Goal: Transaction & Acquisition: Subscribe to service/newsletter

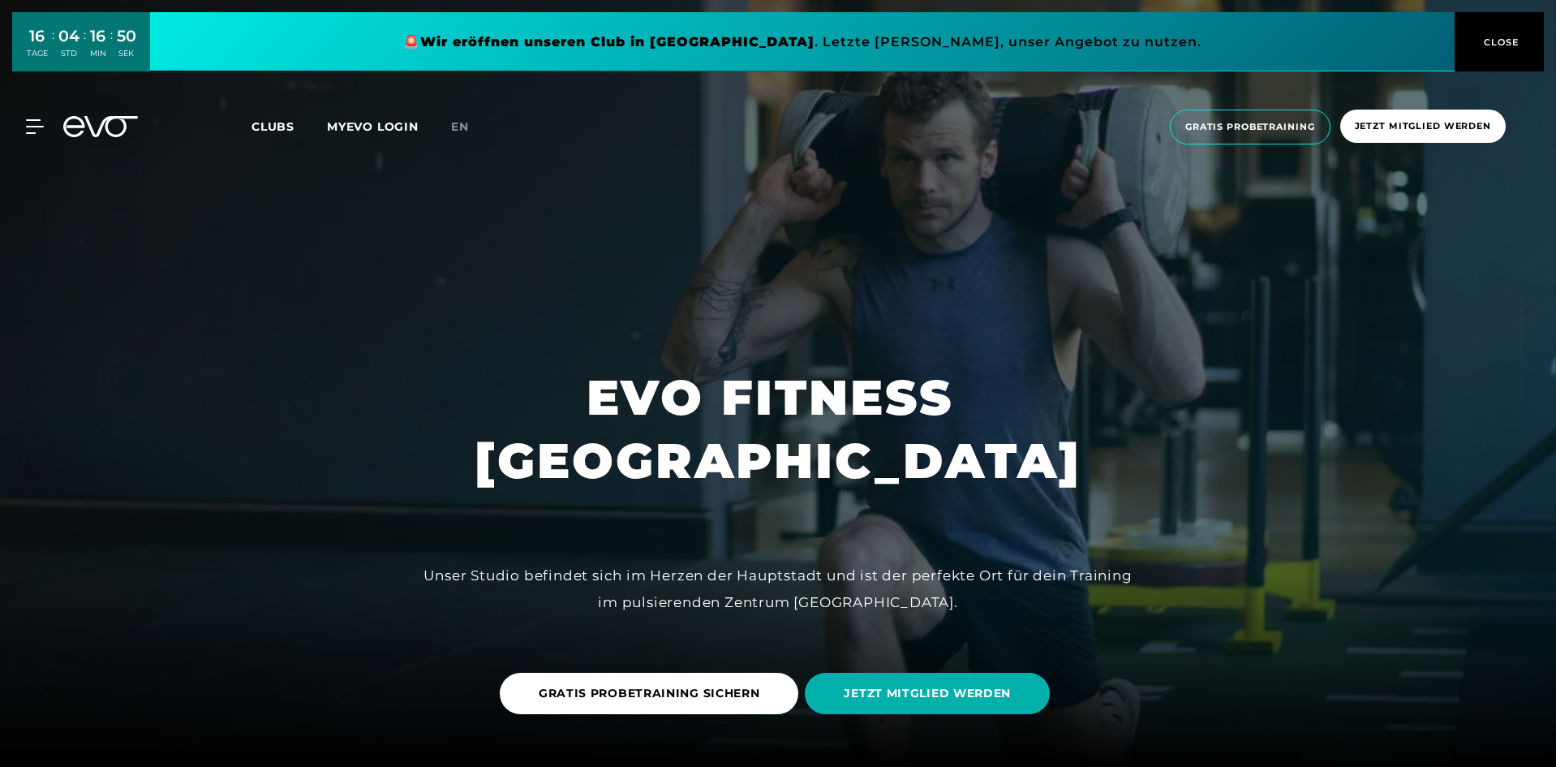
click at [284, 131] on span "Clubs" at bounding box center [273, 126] width 43 height 15
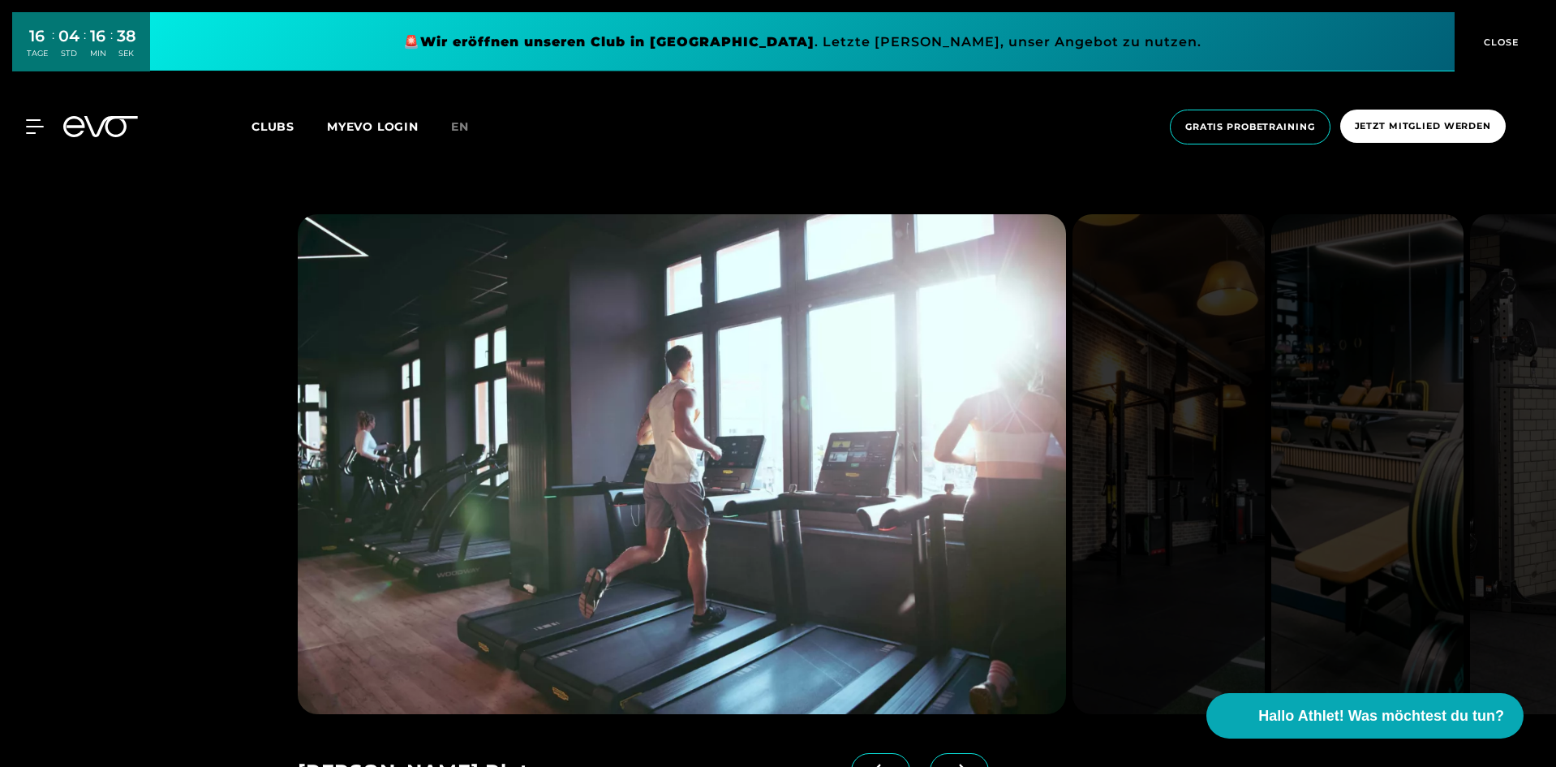
scroll to position [2272, 0]
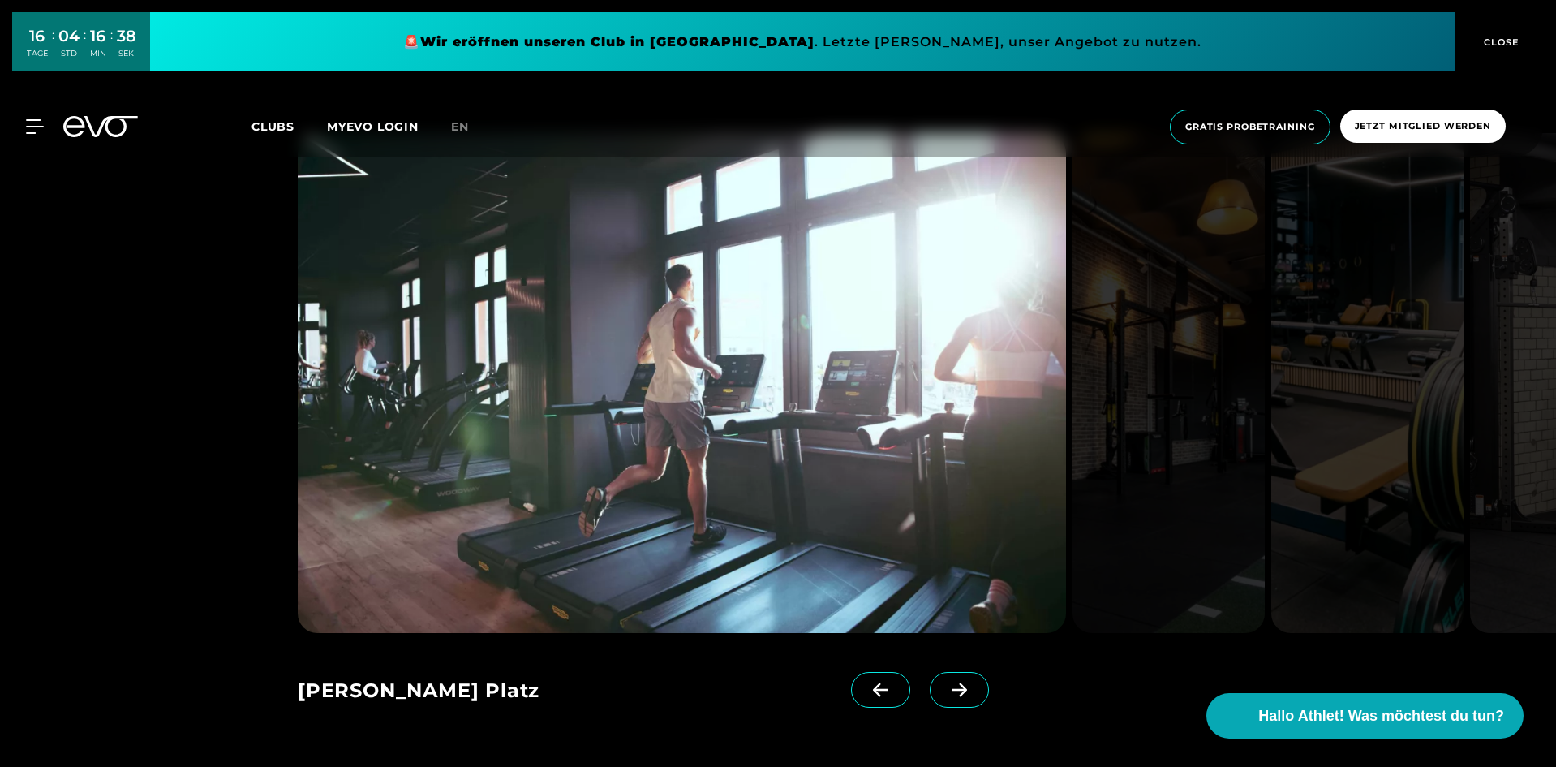
click at [945, 682] on icon at bounding box center [959, 689] width 28 height 15
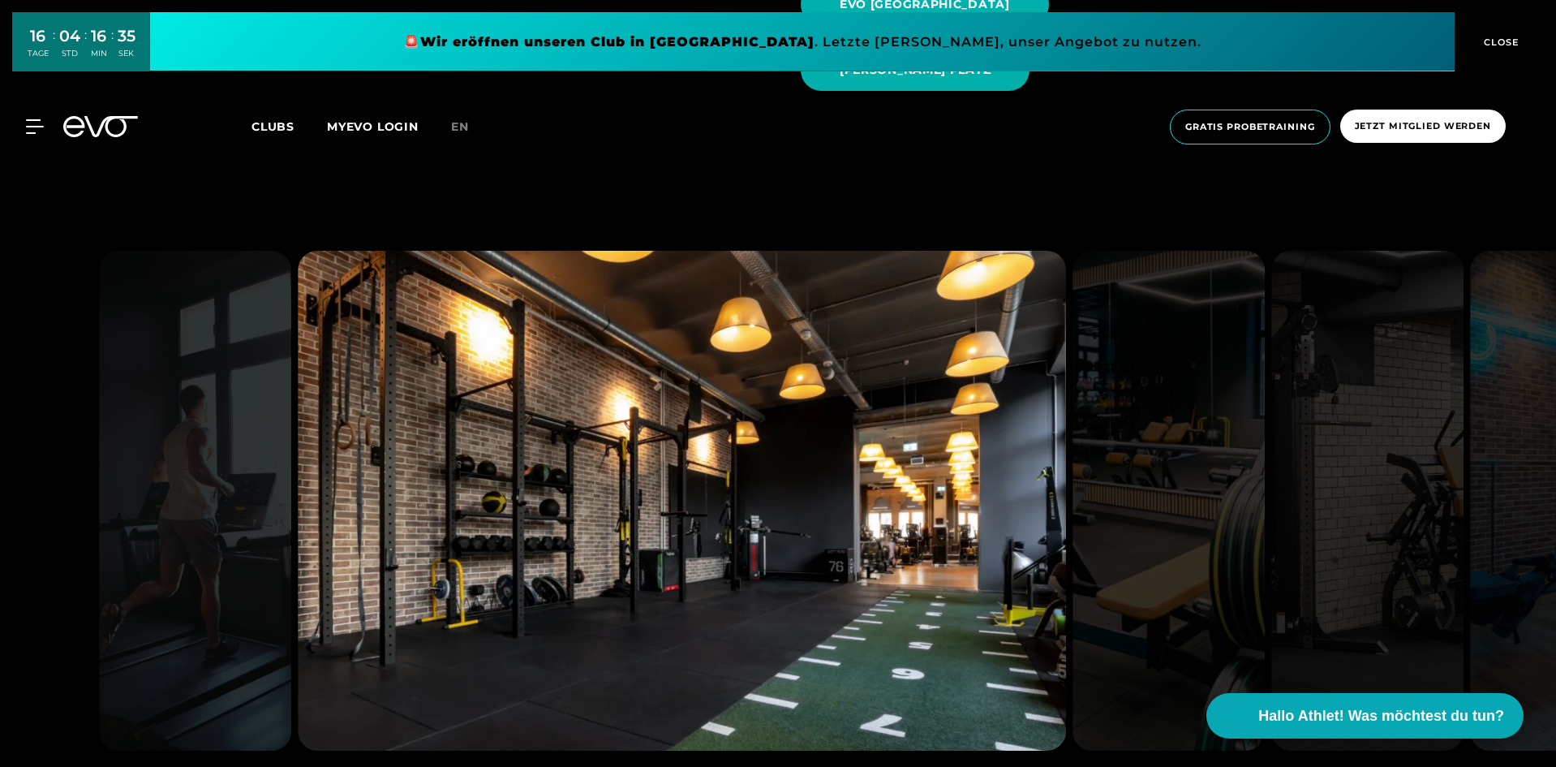
scroll to position [2191, 0]
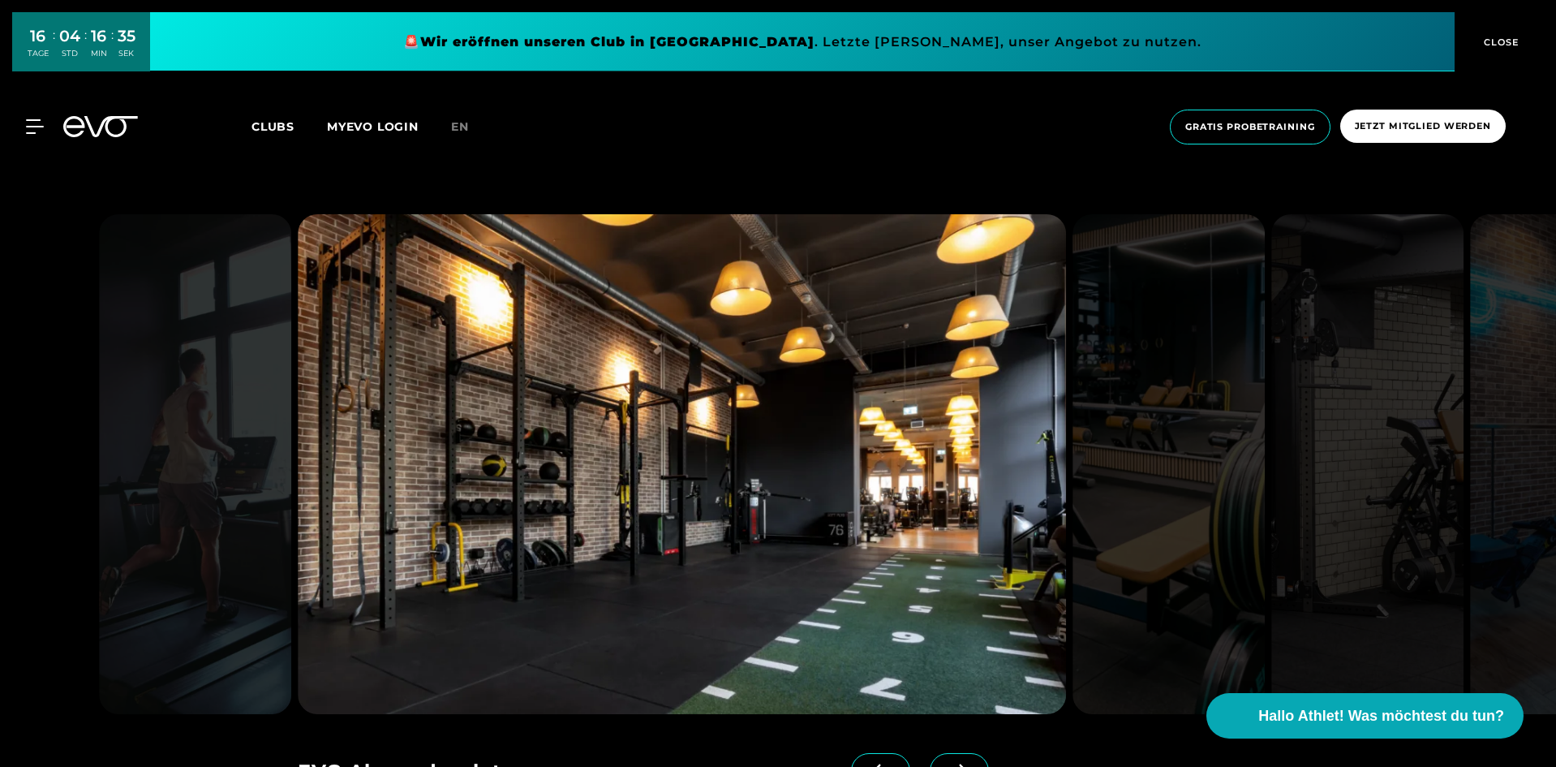
click at [945, 763] on icon at bounding box center [959, 770] width 28 height 15
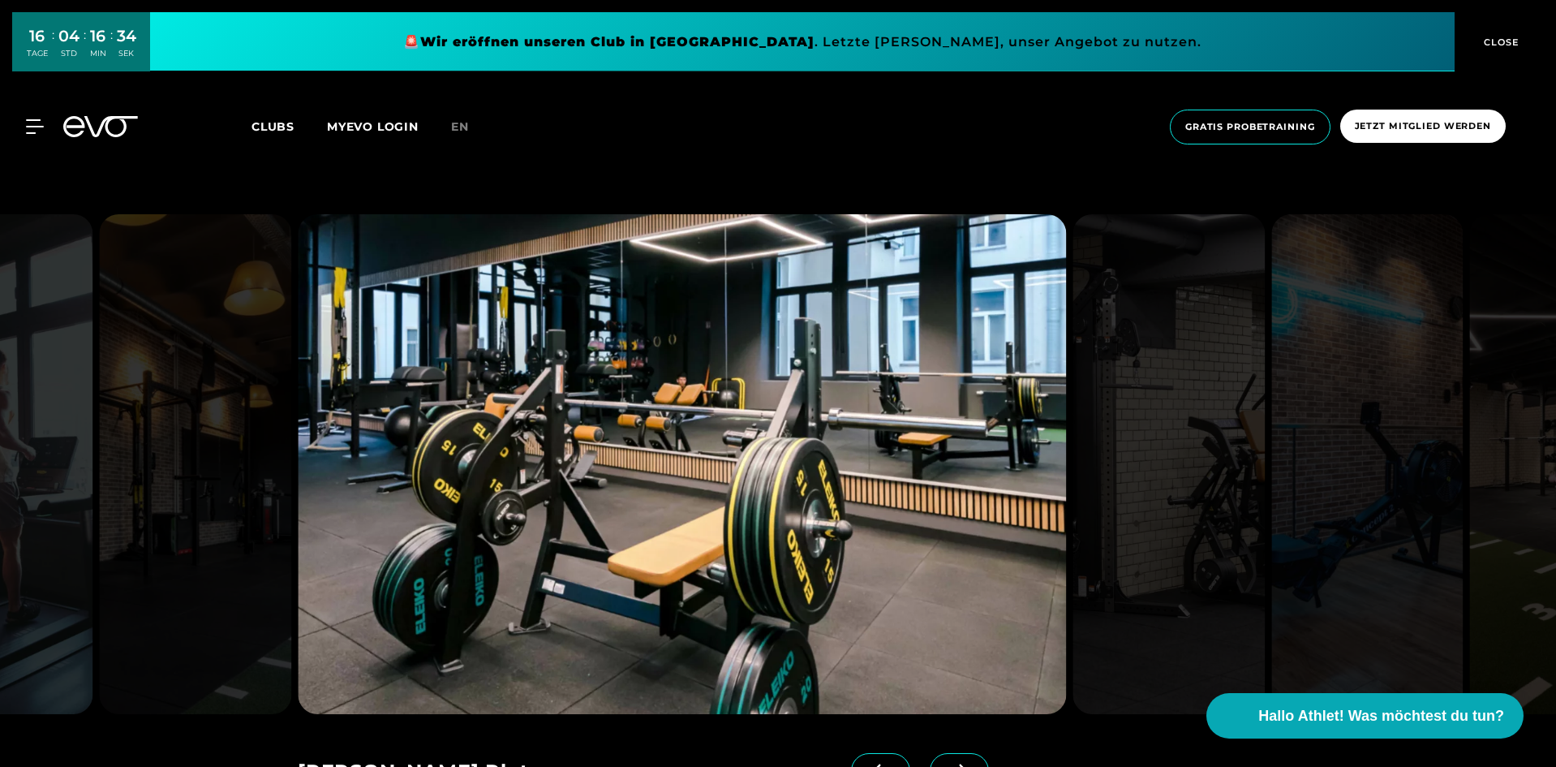
click at [945, 763] on icon at bounding box center [959, 770] width 28 height 15
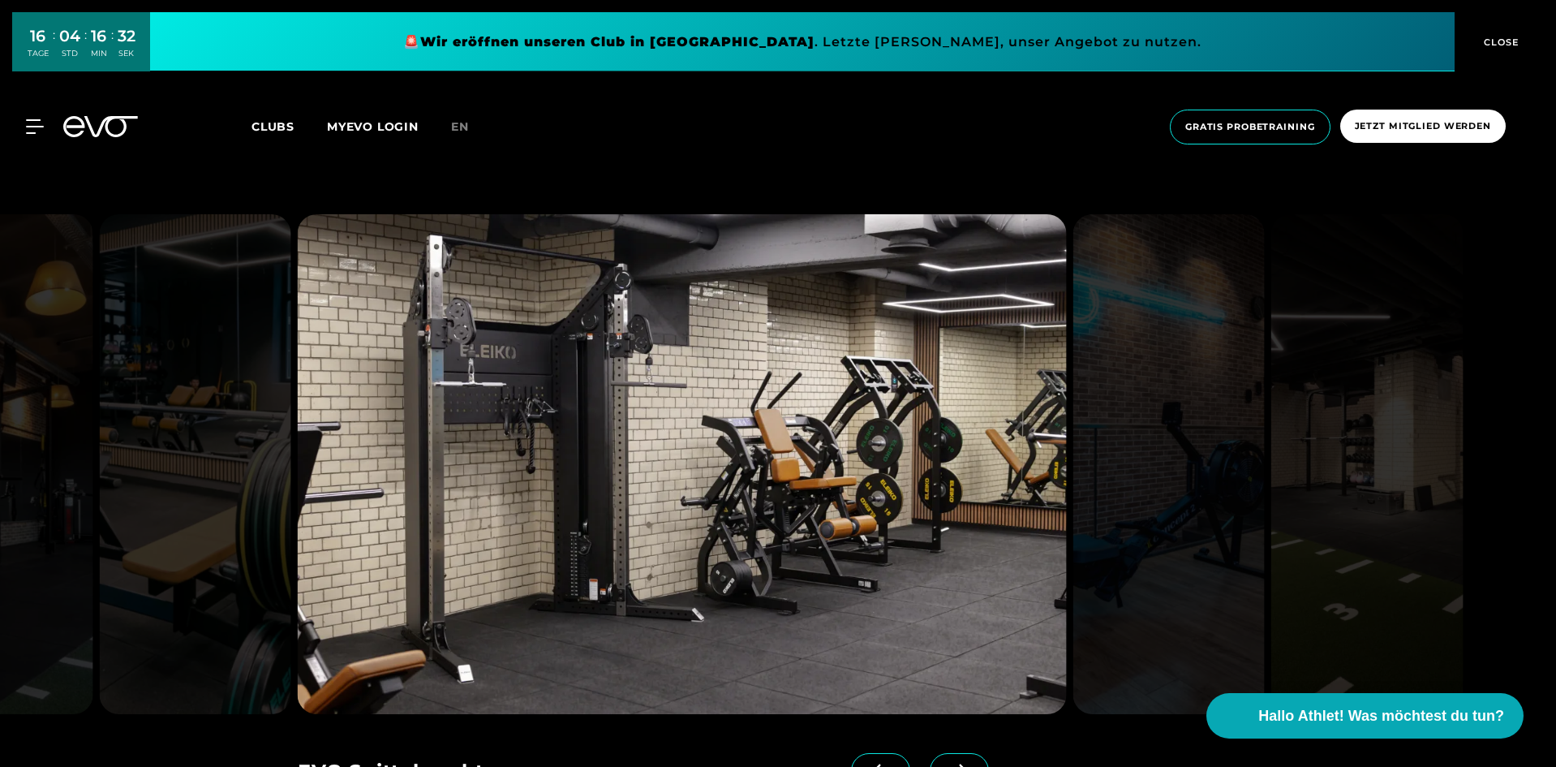
click at [945, 763] on icon at bounding box center [959, 770] width 28 height 15
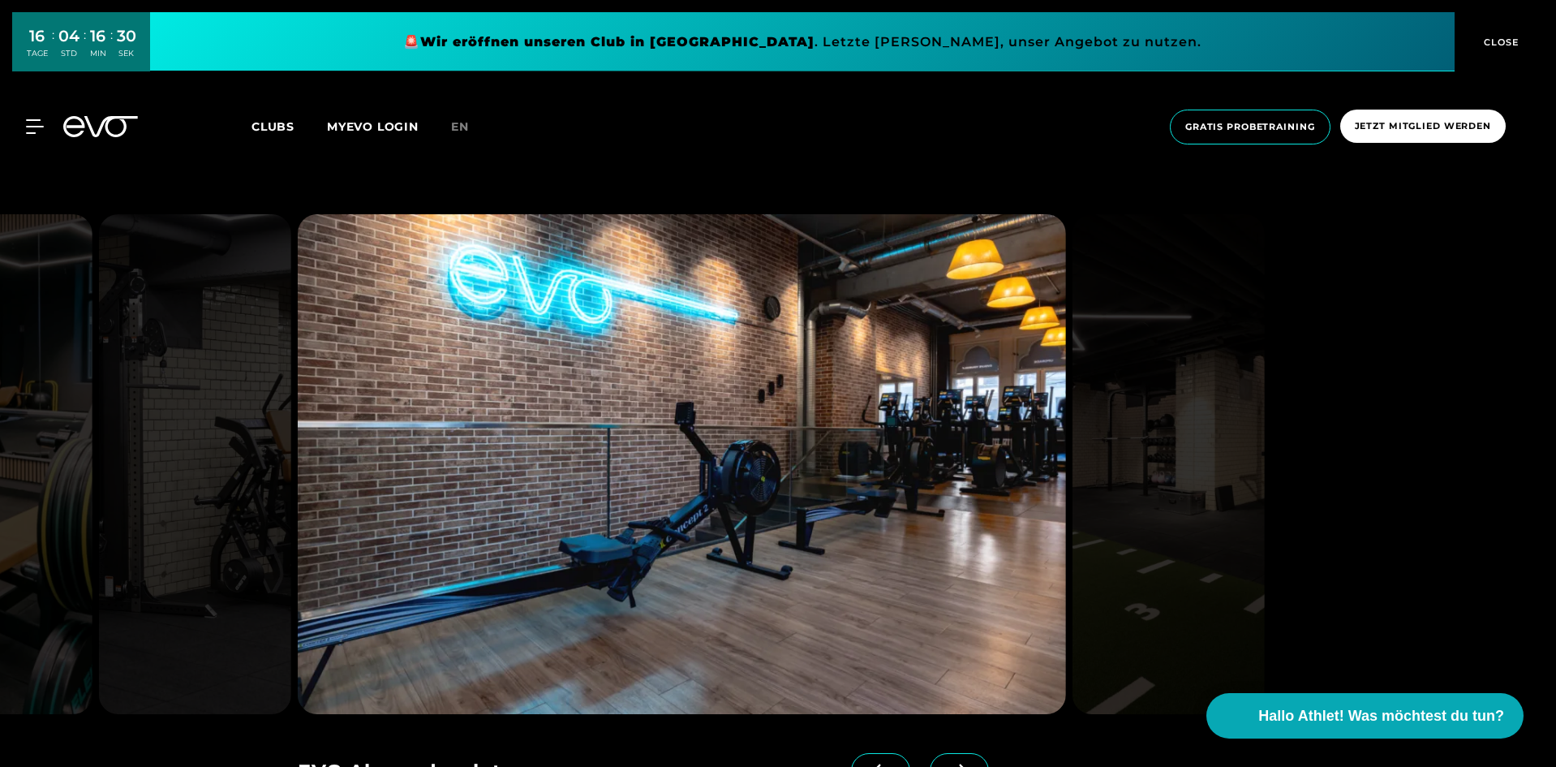
click at [794, 517] on img at bounding box center [682, 464] width 768 height 500
click at [886, 348] on img at bounding box center [682, 464] width 768 height 500
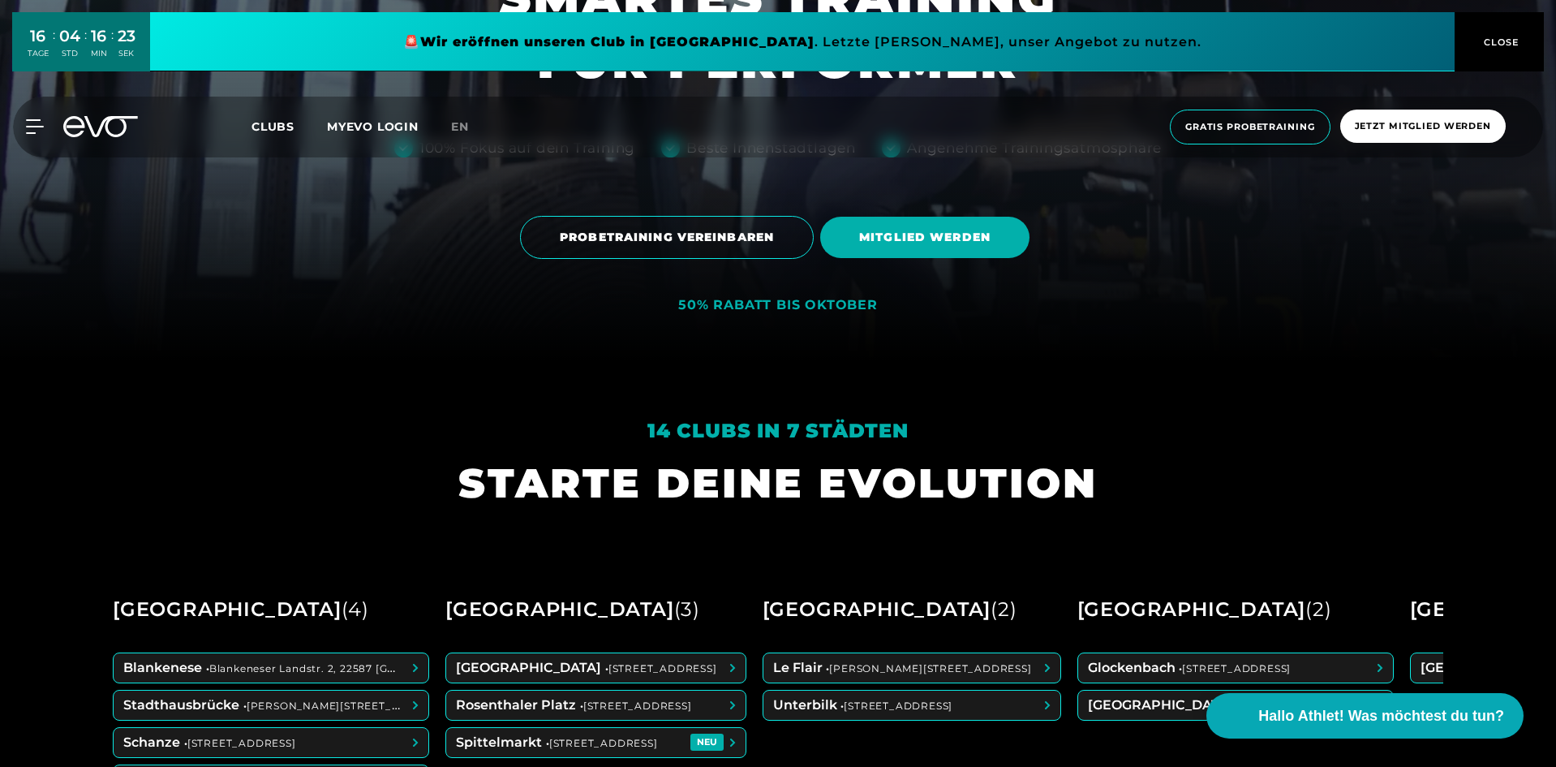
scroll to position [730, 0]
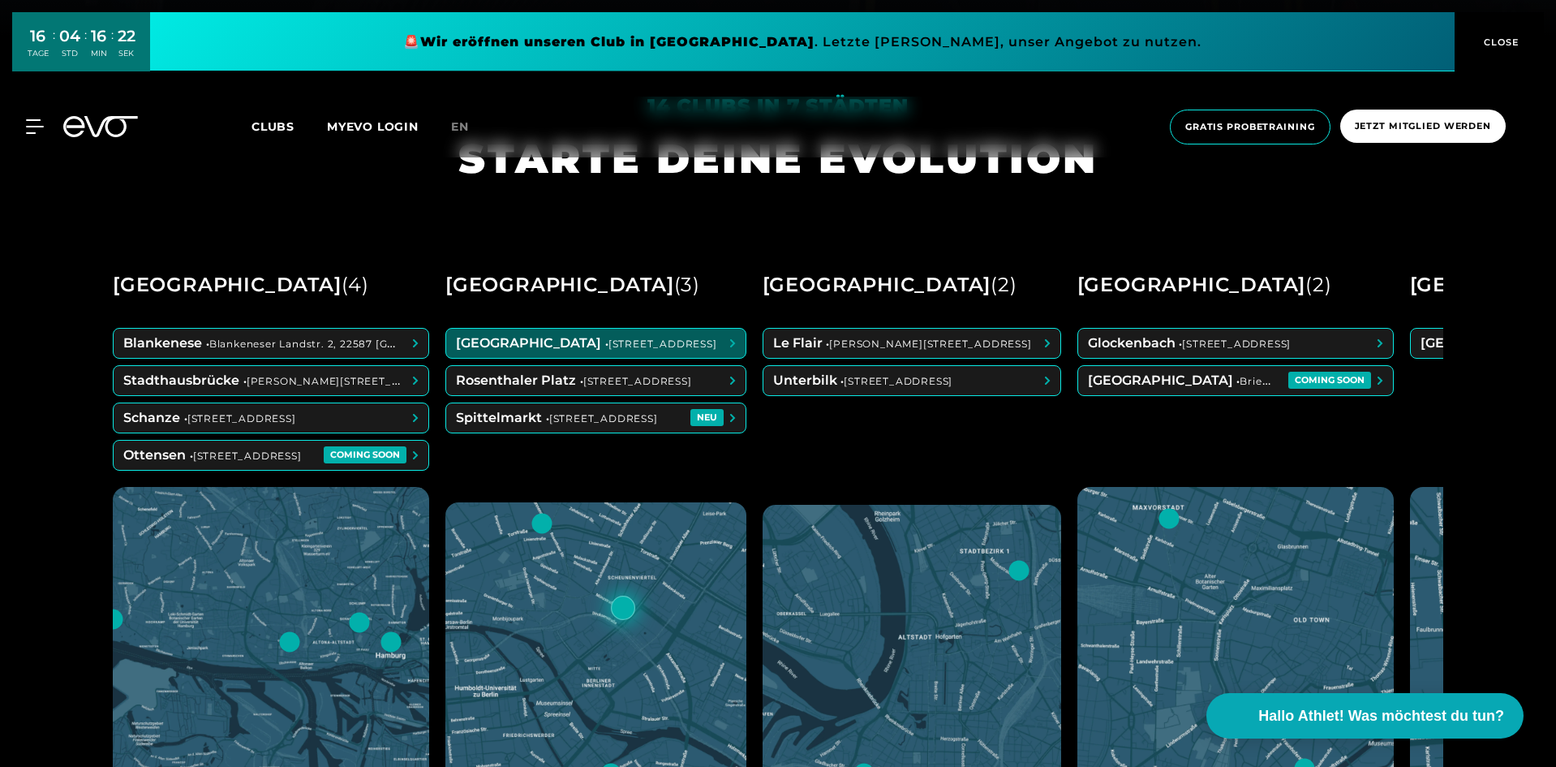
click at [600, 348] on span at bounding box center [595, 343] width 299 height 29
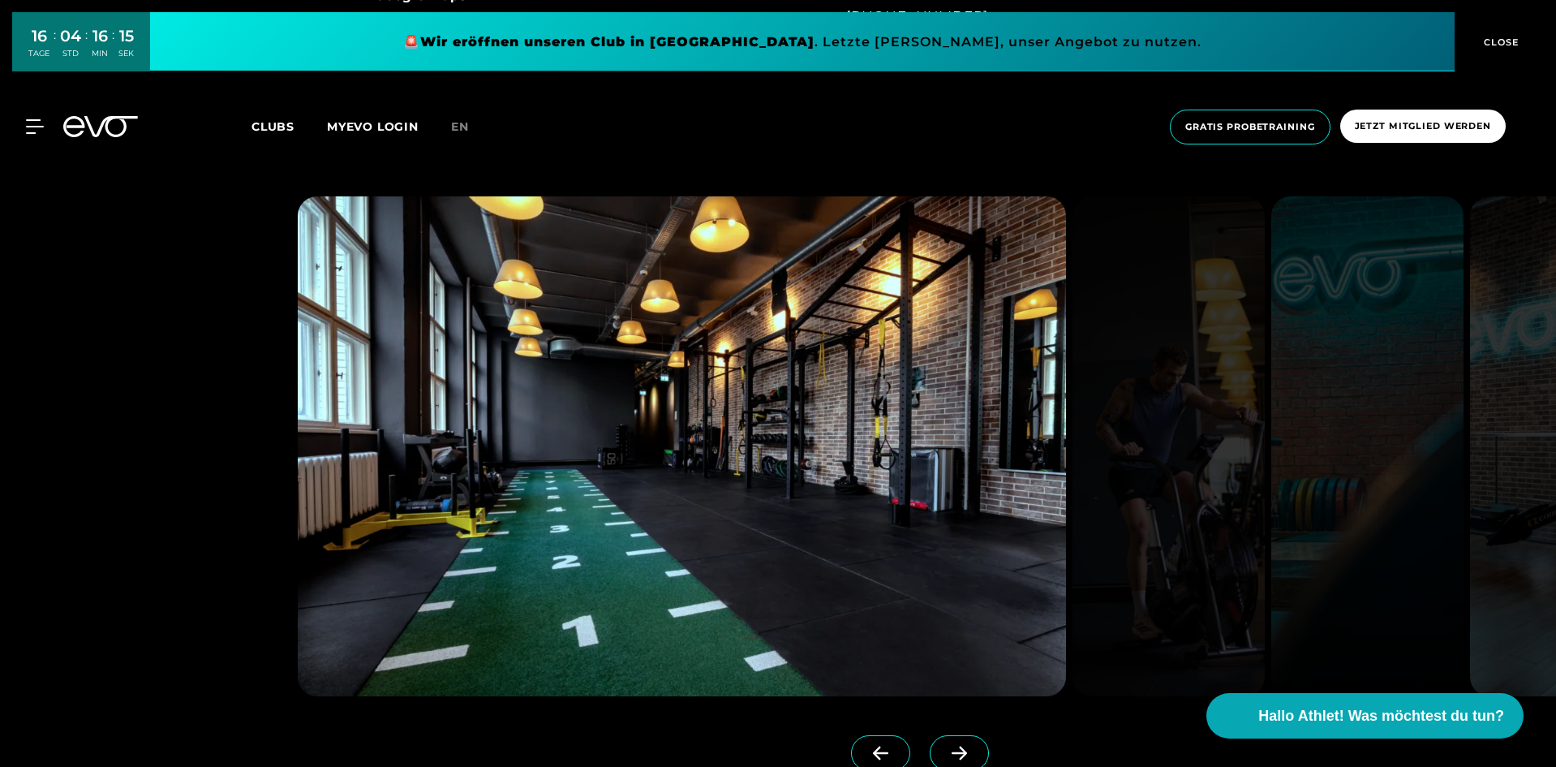
scroll to position [1623, 0]
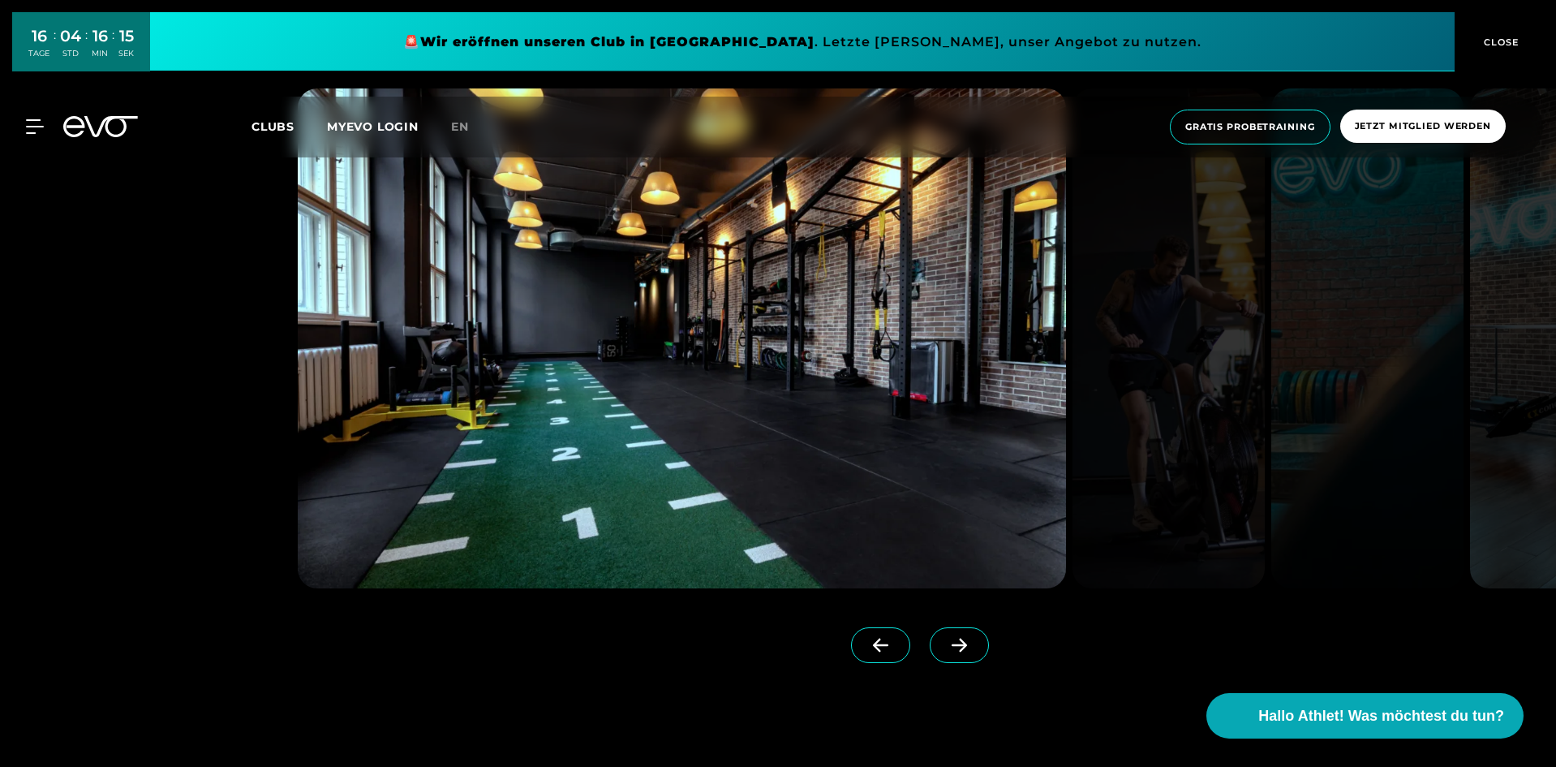
click at [945, 639] on icon at bounding box center [959, 645] width 28 height 15
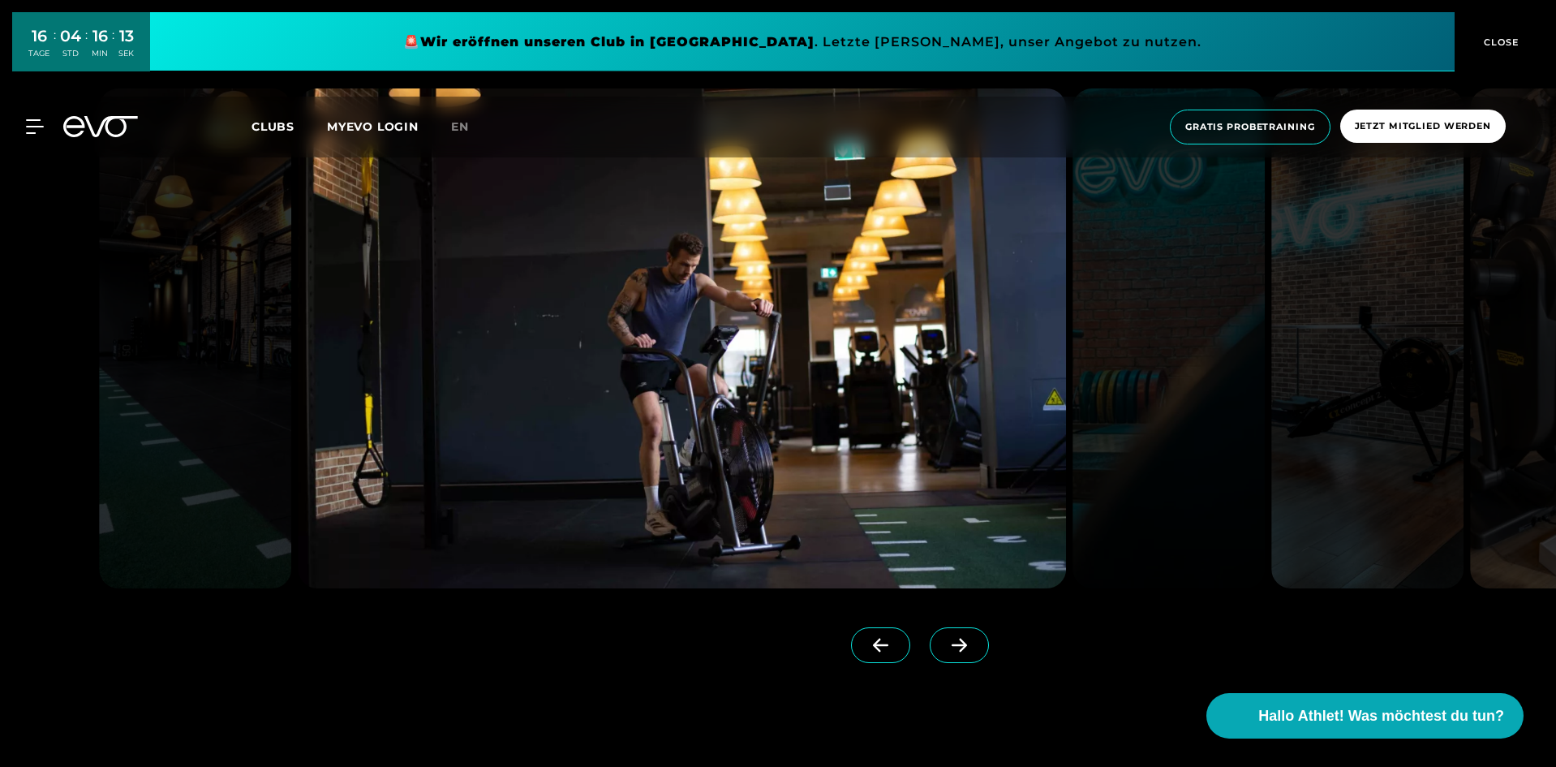
click at [945, 639] on icon at bounding box center [959, 645] width 28 height 15
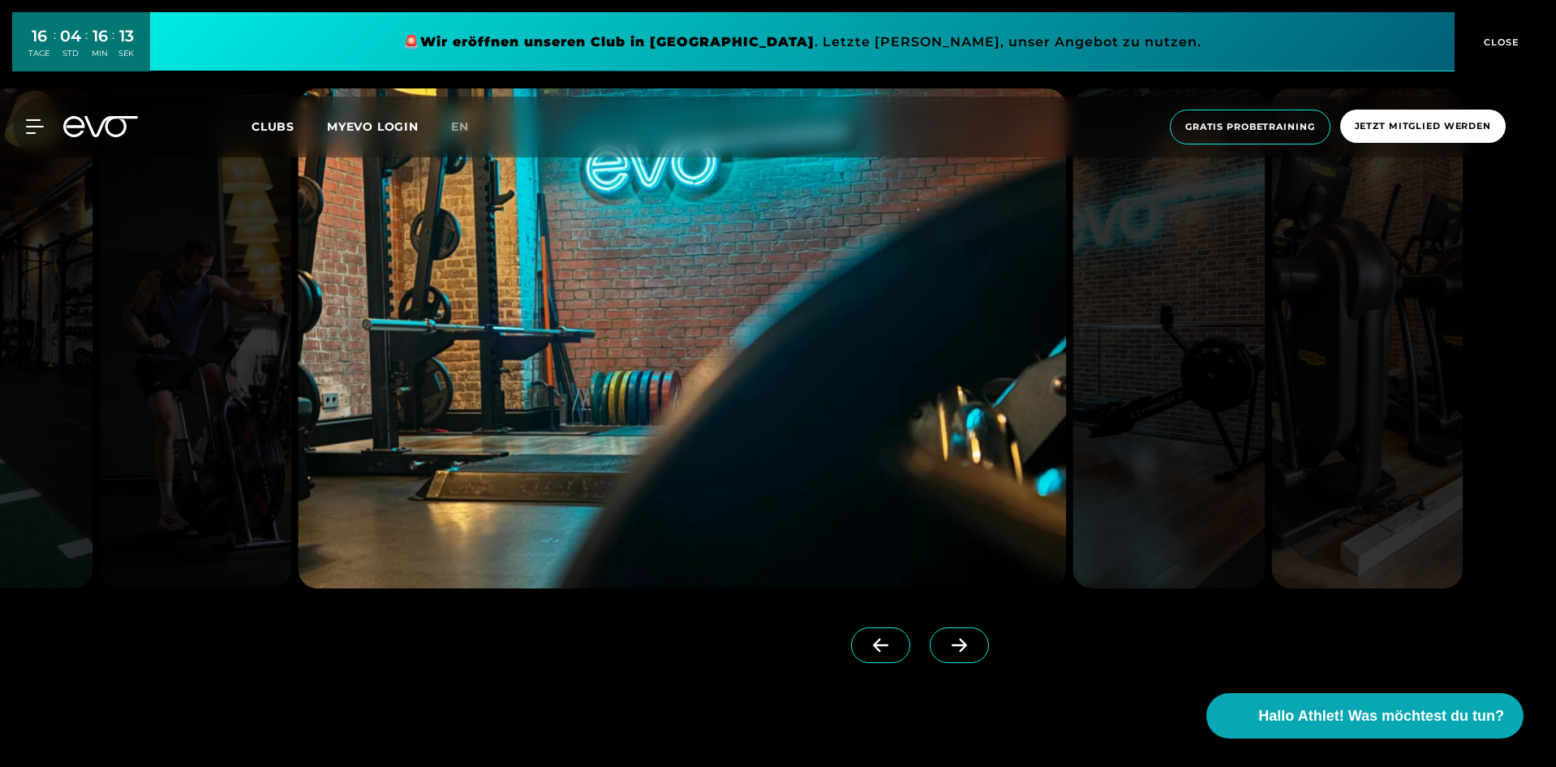
click at [945, 639] on icon at bounding box center [959, 645] width 28 height 15
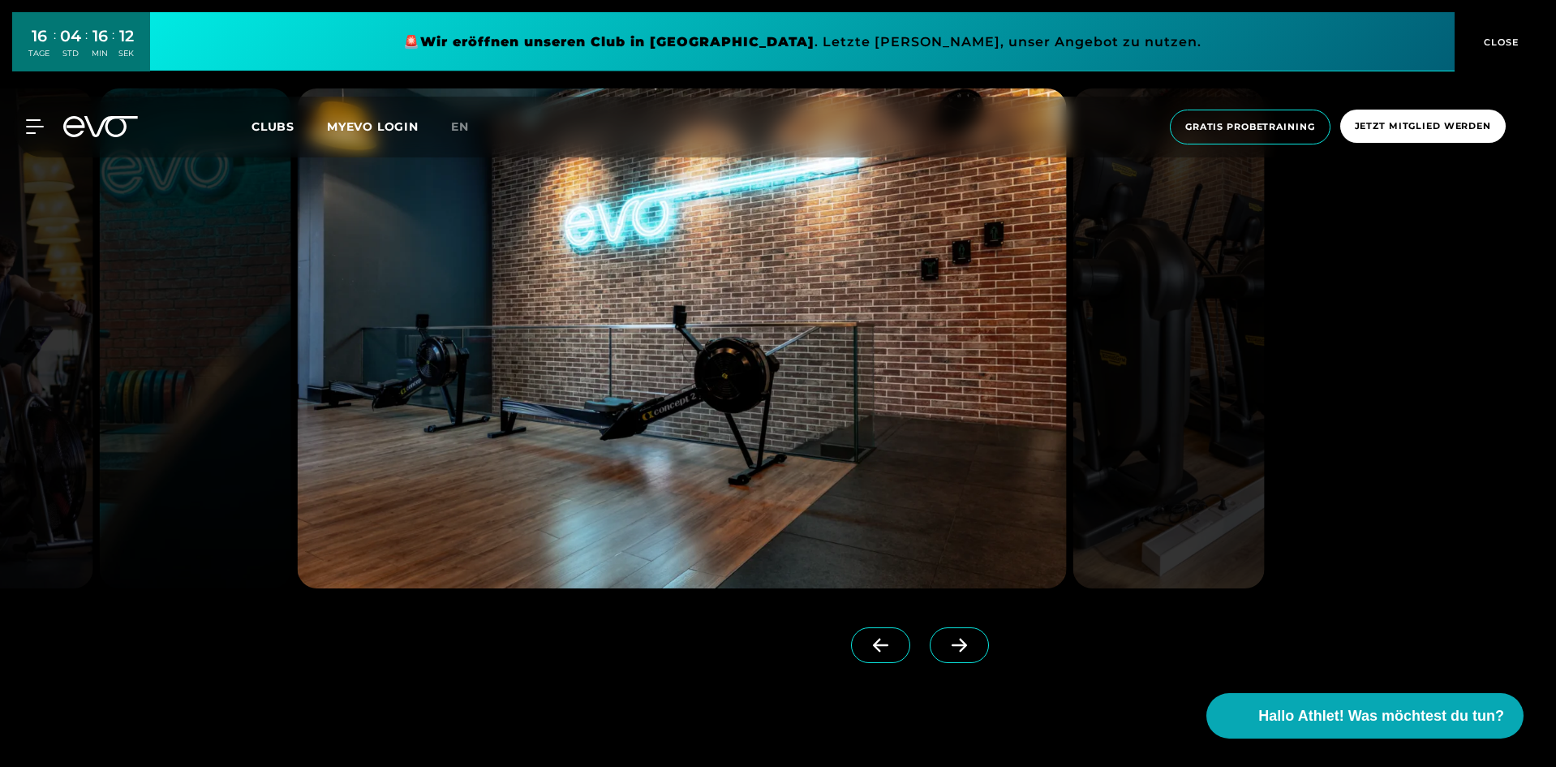
click at [945, 639] on icon at bounding box center [959, 645] width 28 height 15
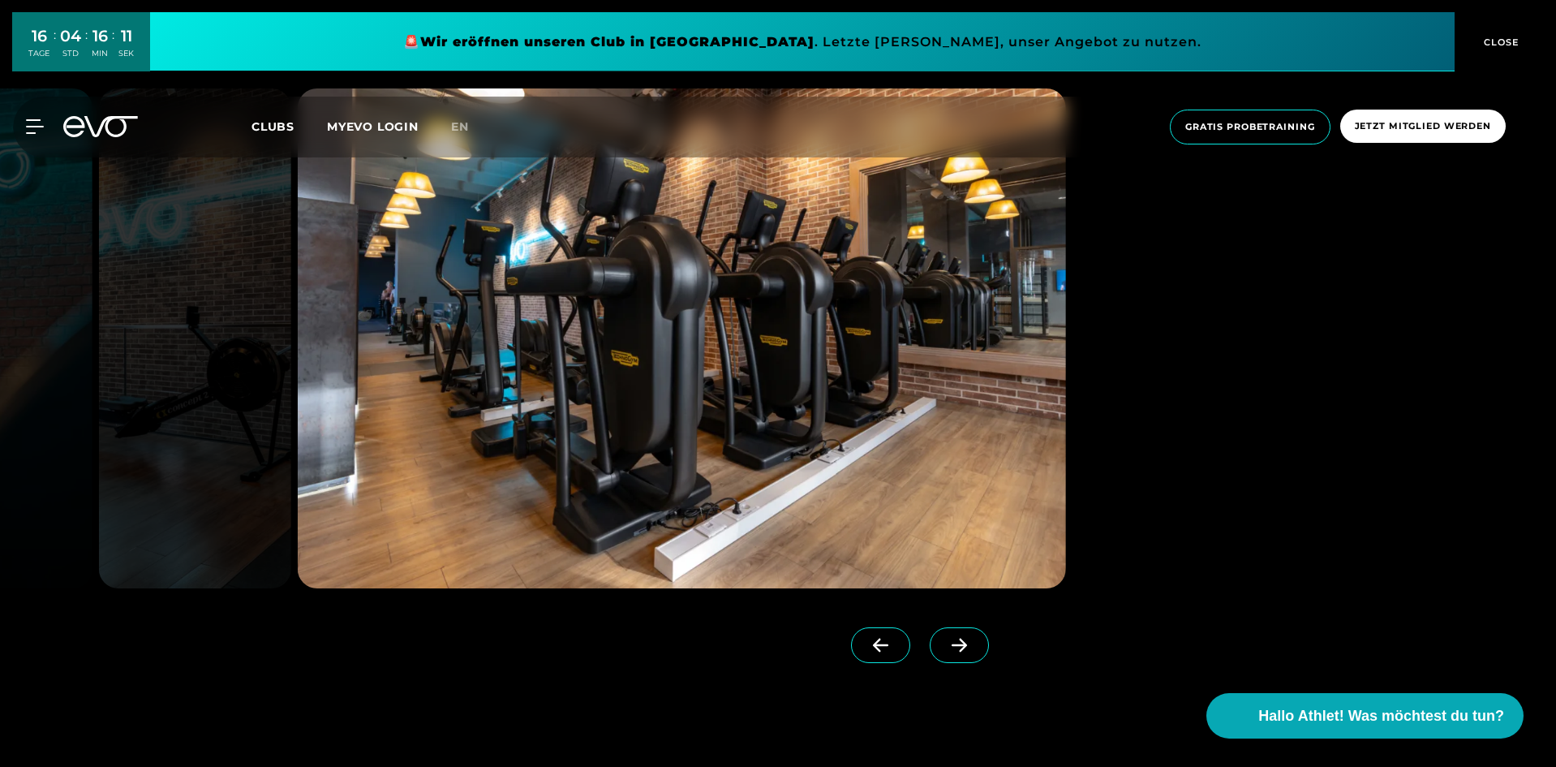
click at [945, 639] on icon at bounding box center [959, 645] width 28 height 15
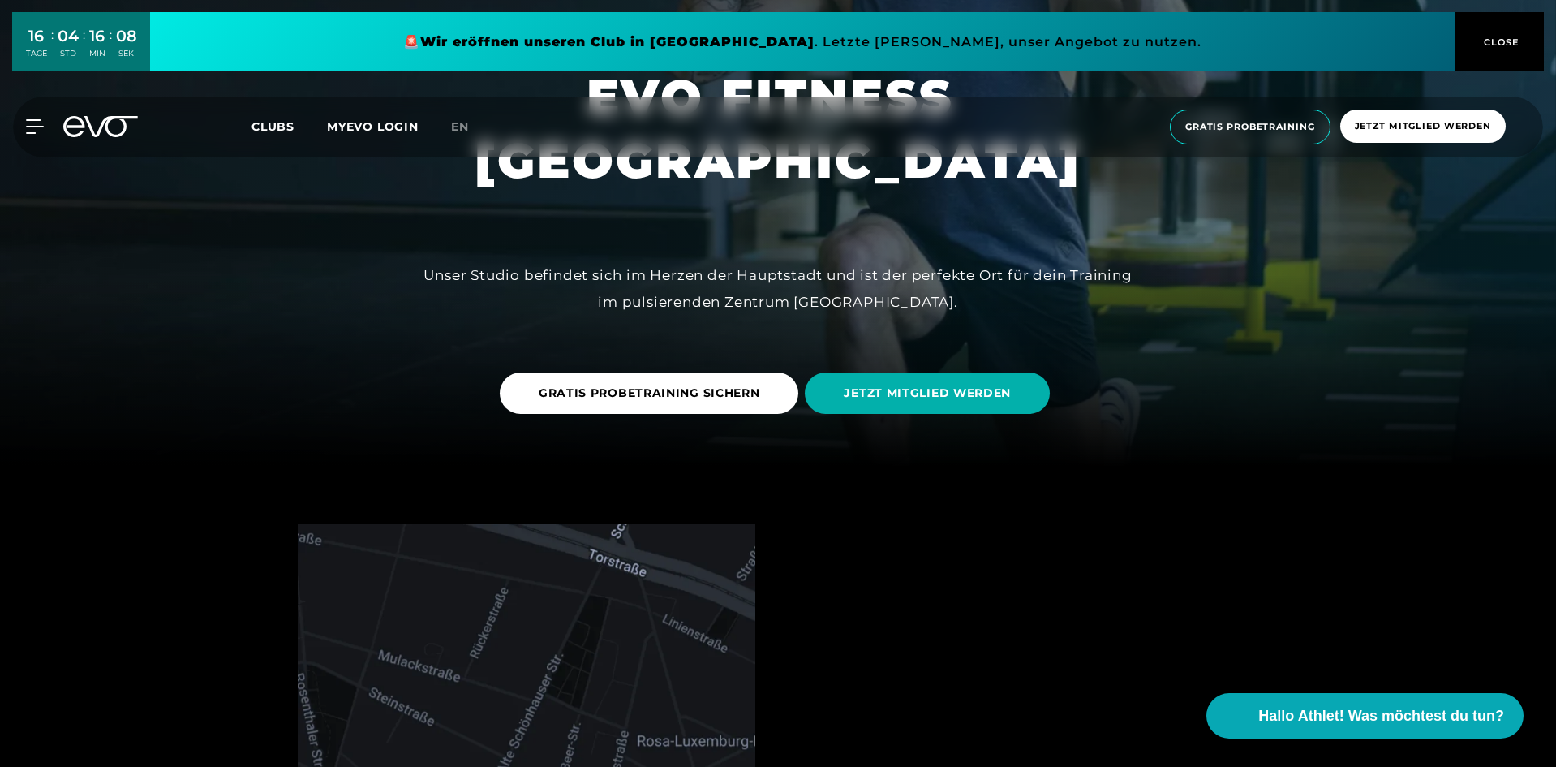
scroll to position [162, 0]
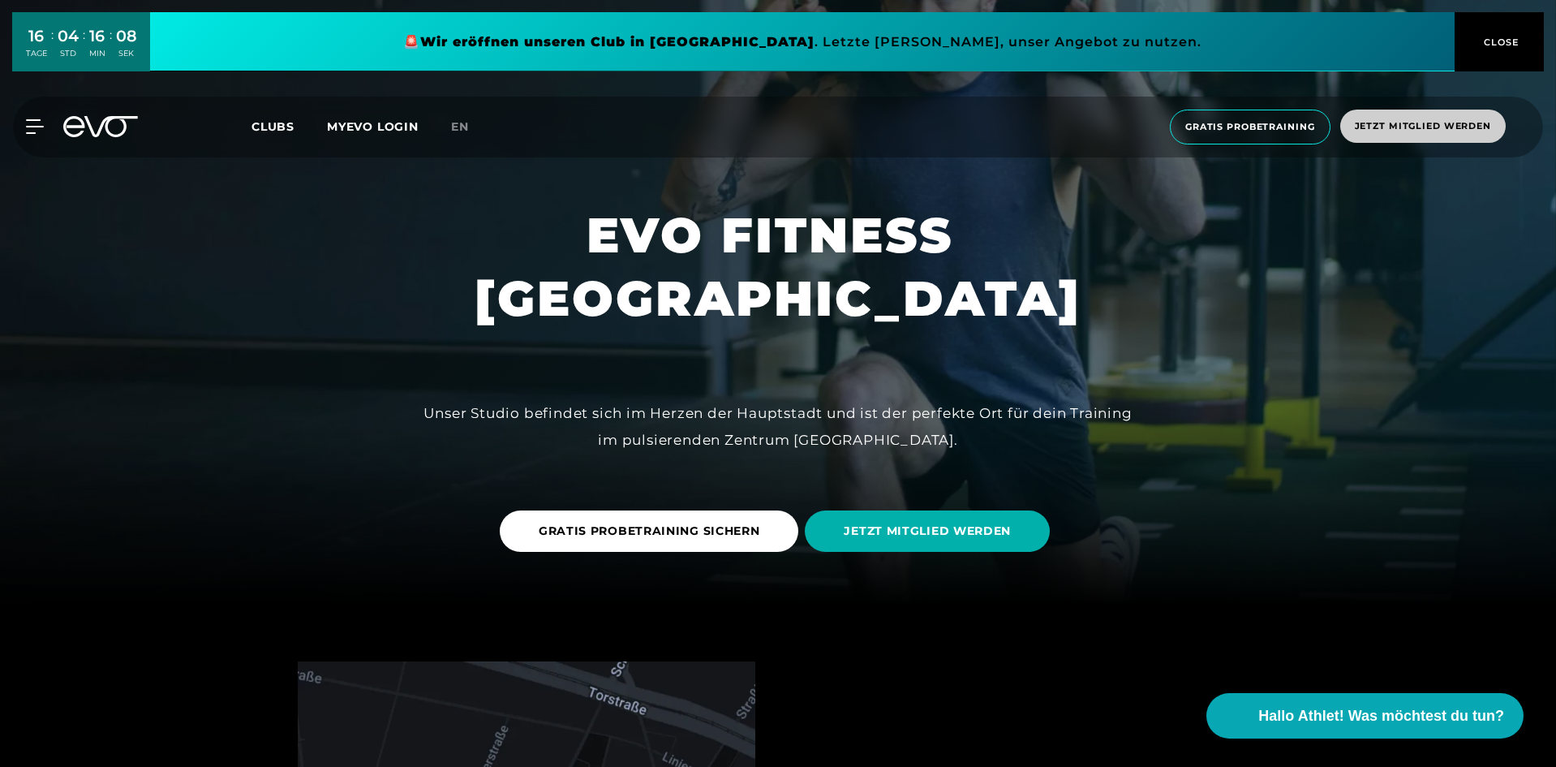
click at [1453, 118] on span "Jetzt Mitglied werden" at bounding box center [1423, 126] width 166 height 33
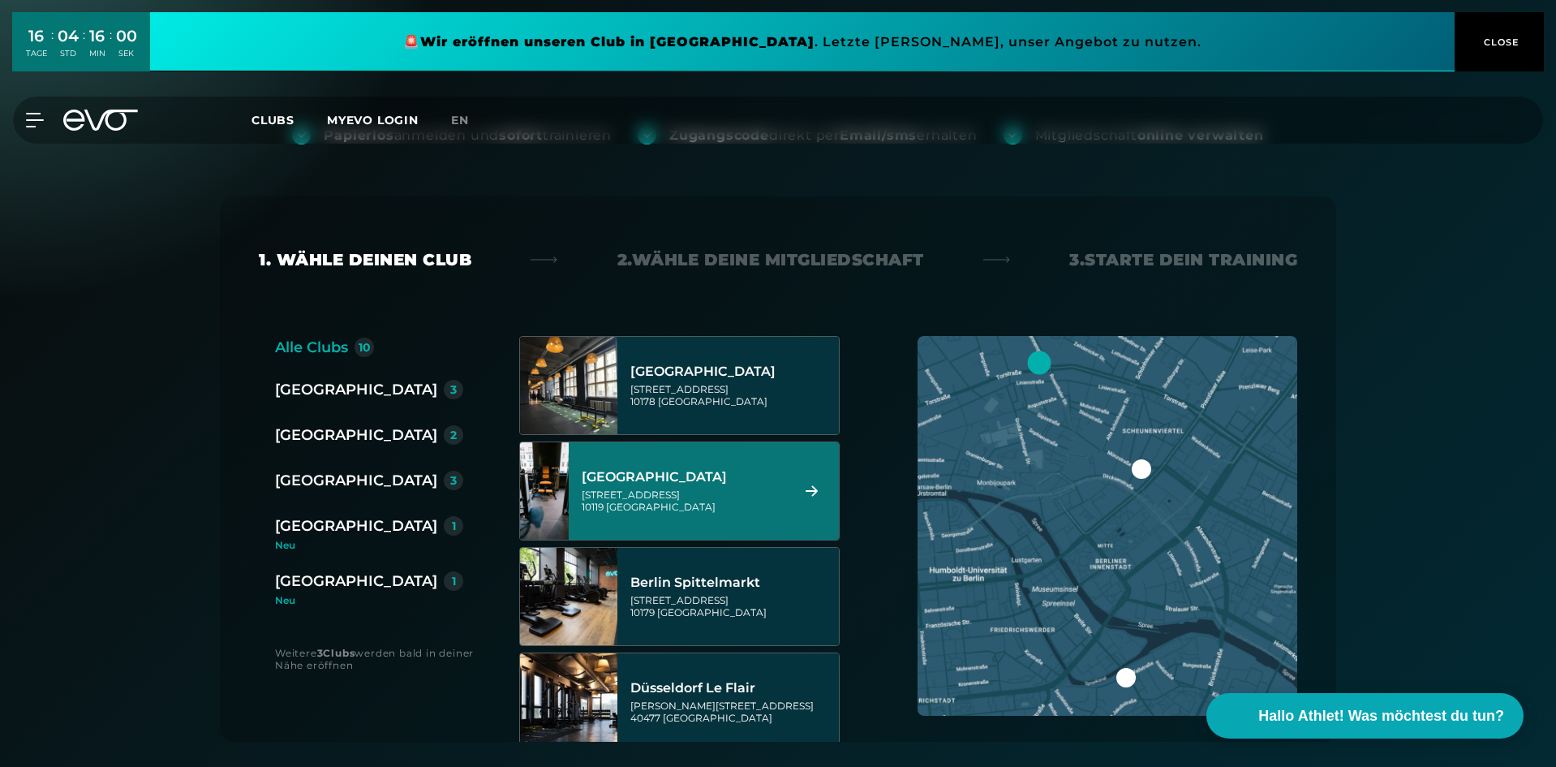
scroll to position [81, 0]
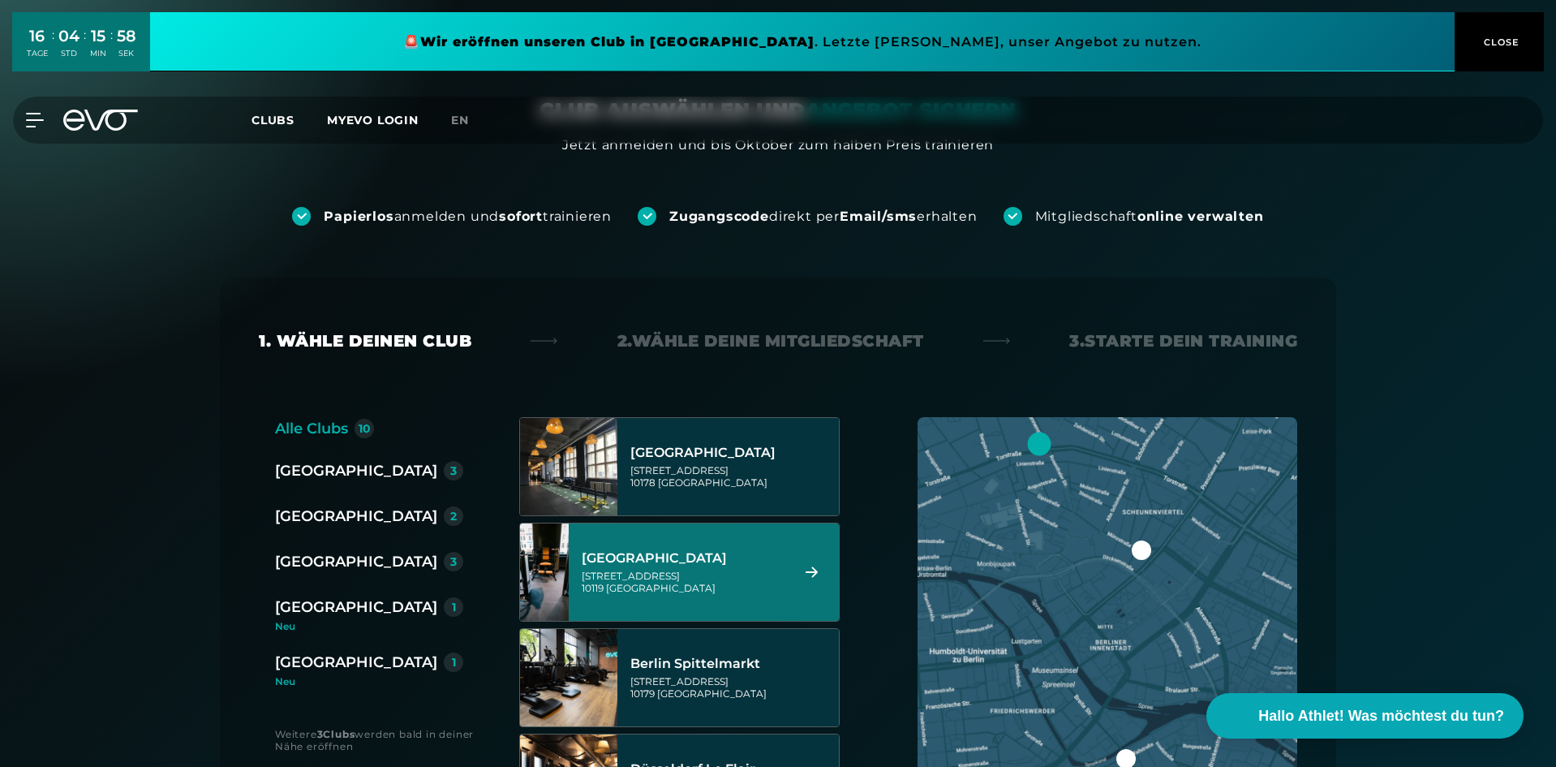
click at [713, 573] on div "[STREET_ADDRESS]" at bounding box center [684, 582] width 204 height 24
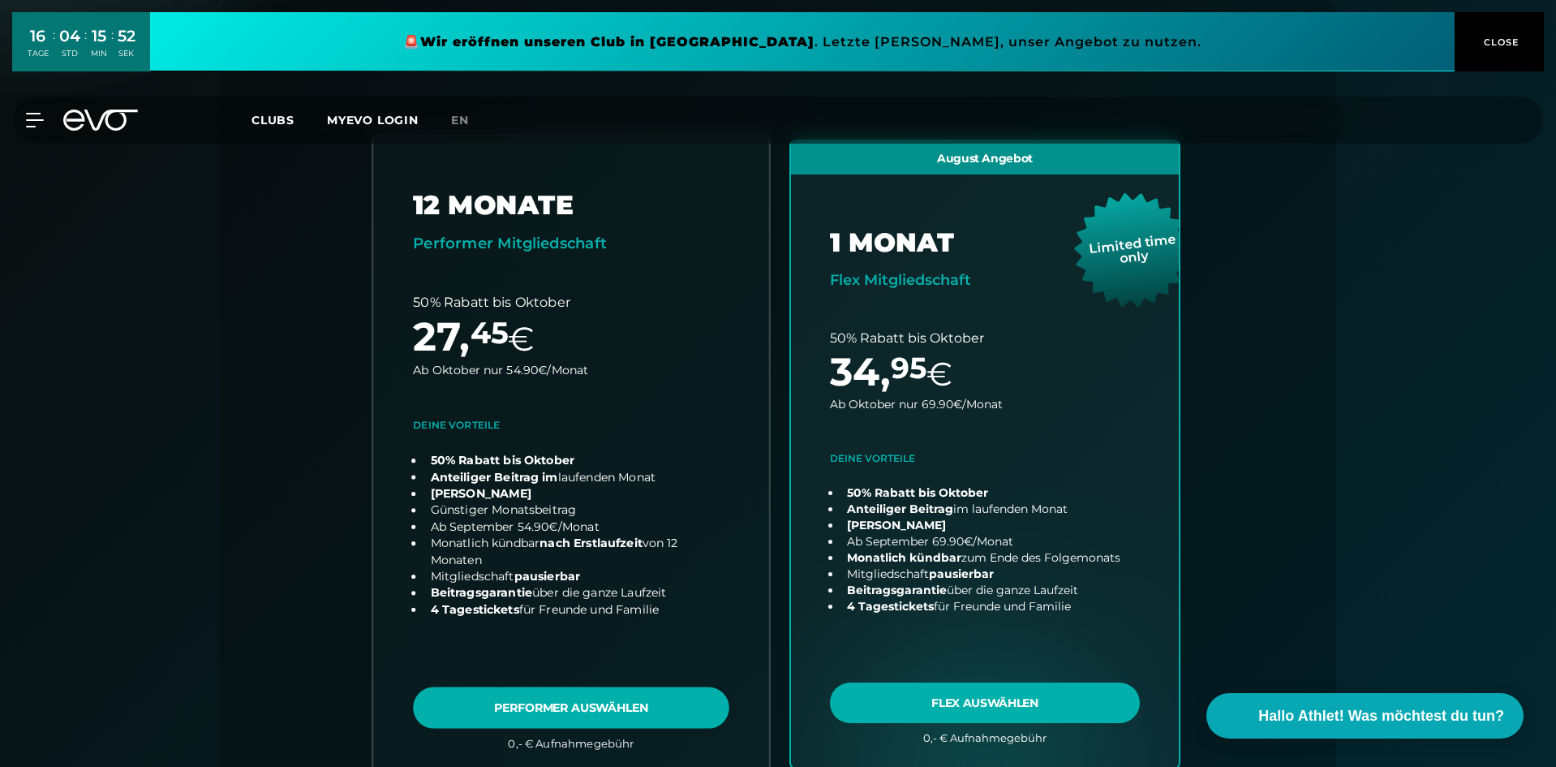
scroll to position [521, 0]
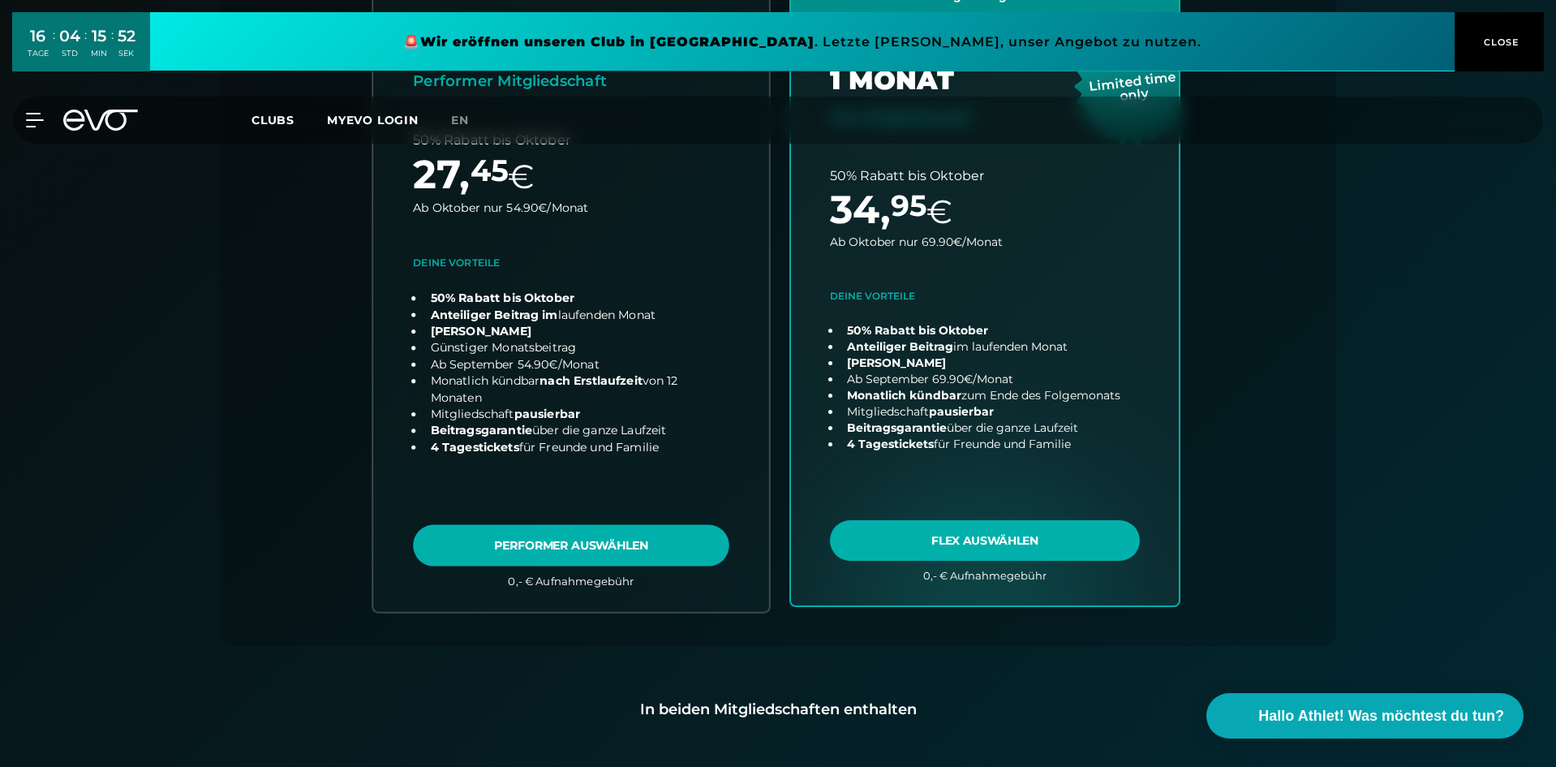
click at [608, 548] on link "choose plan" at bounding box center [571, 292] width 396 height 638
